Goal: Navigation & Orientation: Find specific page/section

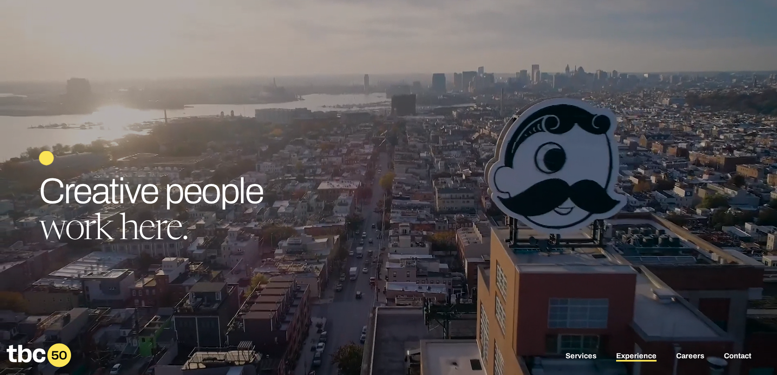
click at [639, 354] on link "Experience" at bounding box center [636, 357] width 40 height 10
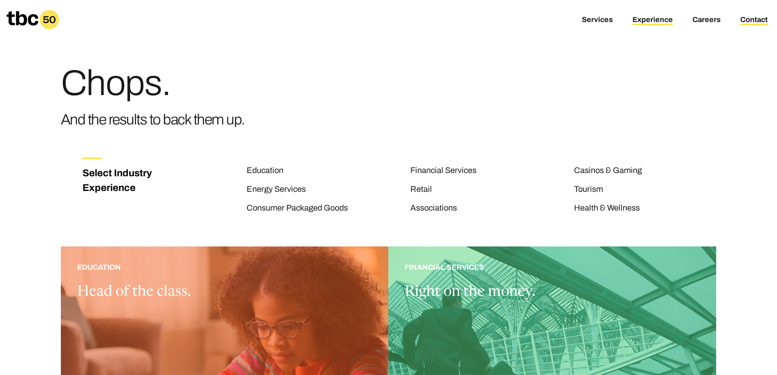
click at [752, 20] on link "Contact" at bounding box center [753, 21] width 27 height 10
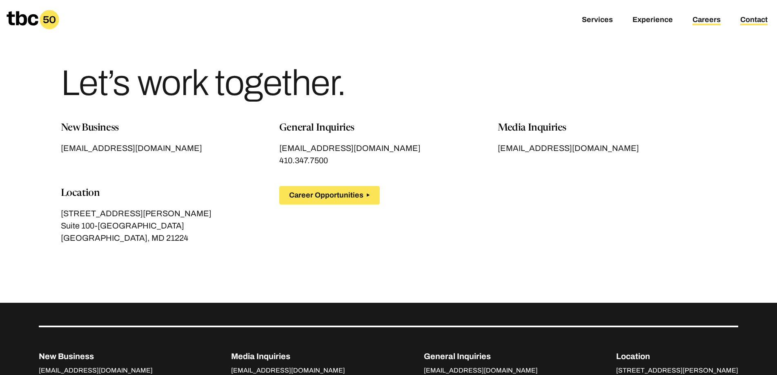
click at [701, 20] on link "Careers" at bounding box center [706, 21] width 28 height 10
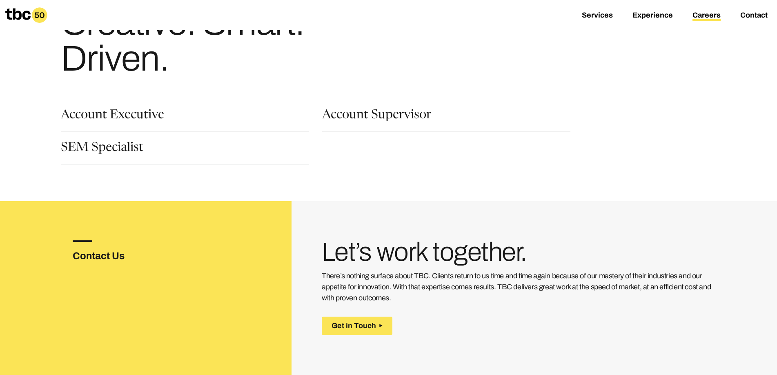
scroll to position [41, 0]
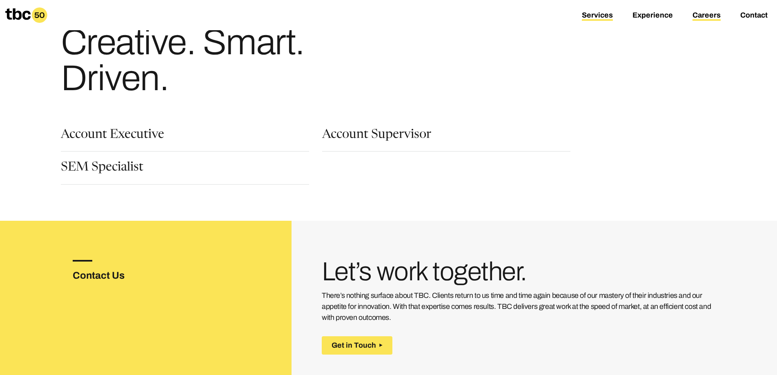
click at [605, 14] on link "Services" at bounding box center [597, 16] width 31 height 10
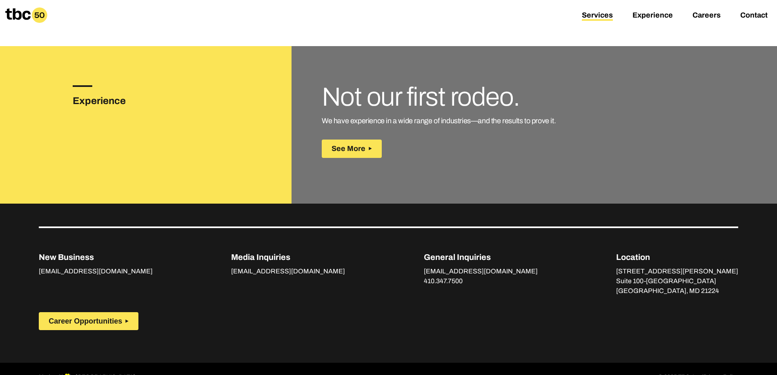
scroll to position [1157, 0]
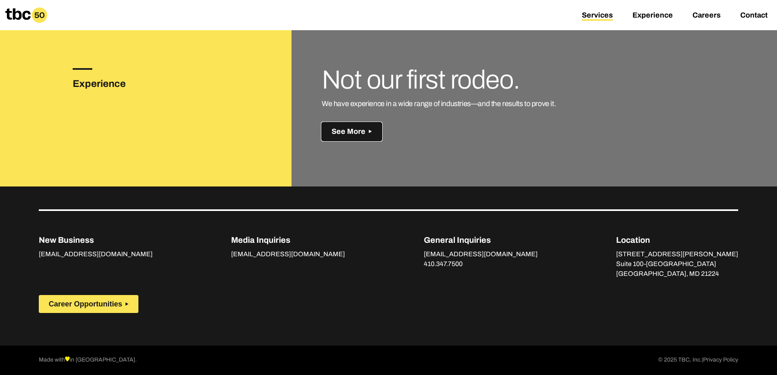
click at [360, 134] on span "See More" at bounding box center [348, 131] width 34 height 9
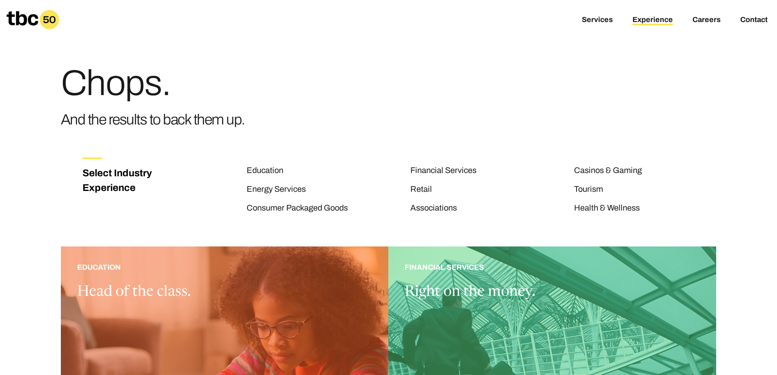
click at [13, 13] on icon at bounding box center [33, 20] width 53 height 20
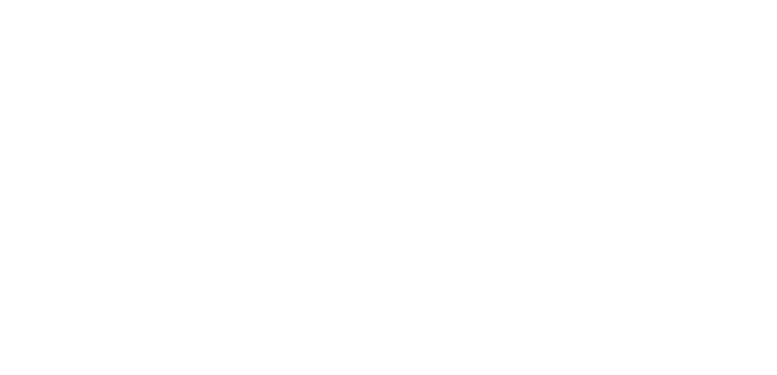
scroll to position [33, 0]
